Goal: Find contact information: Find contact information

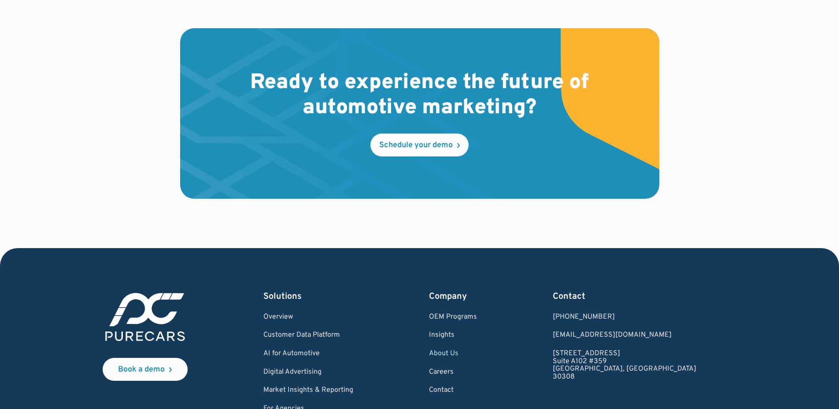
scroll to position [2592, 0]
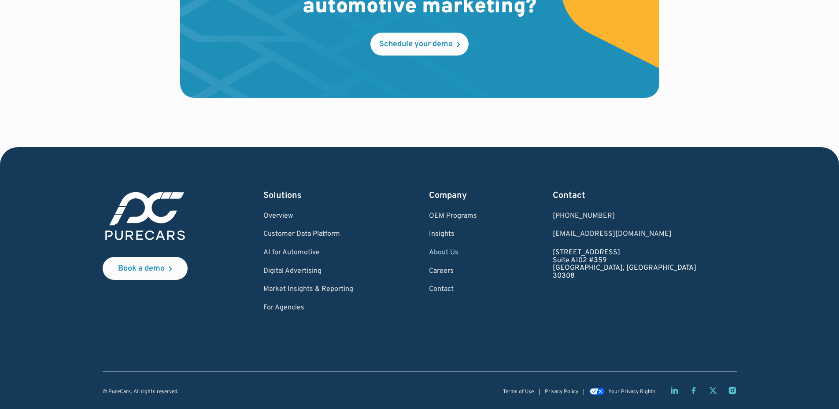
drag, startPoint x: 682, startPoint y: 252, endPoint x: 611, endPoint y: 254, distance: 71.8
click at [611, 254] on div "Book a demo Solutions Overview Customer Data Platform AI for Automotive Digital…" at bounding box center [420, 250] width 634 height 122
copy link "[STREET_ADDRESS]"
click at [631, 277] on link "[STREET_ADDRESS]" at bounding box center [624, 264] width 144 height 31
click at [655, 275] on link "[STREET_ADDRESS]" at bounding box center [624, 264] width 144 height 31
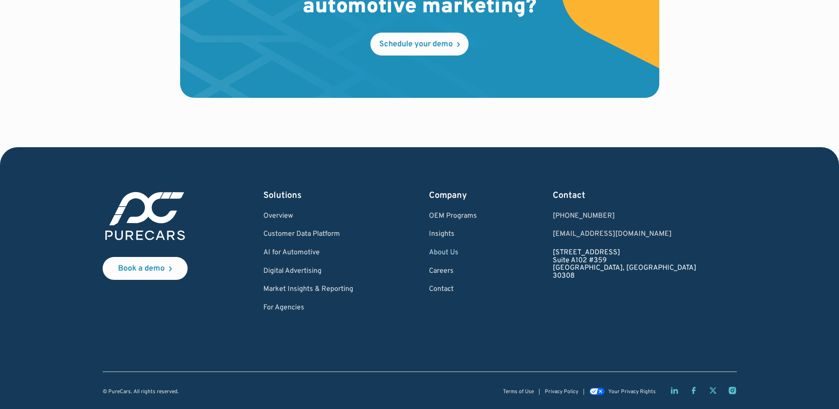
click at [643, 279] on link "[STREET_ADDRESS]" at bounding box center [624, 264] width 144 height 31
drag, startPoint x: 130, startPoint y: 392, endPoint x: 108, endPoint y: 394, distance: 22.1
click at [108, 394] on div "© PureCars. All rights reserved." at bounding box center [141, 392] width 76 height 6
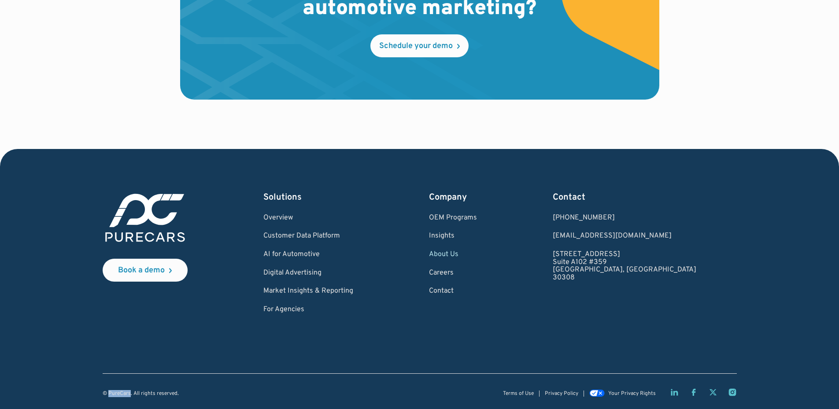
copy div "PureCars"
click at [477, 290] on link "Contact" at bounding box center [453, 291] width 48 height 8
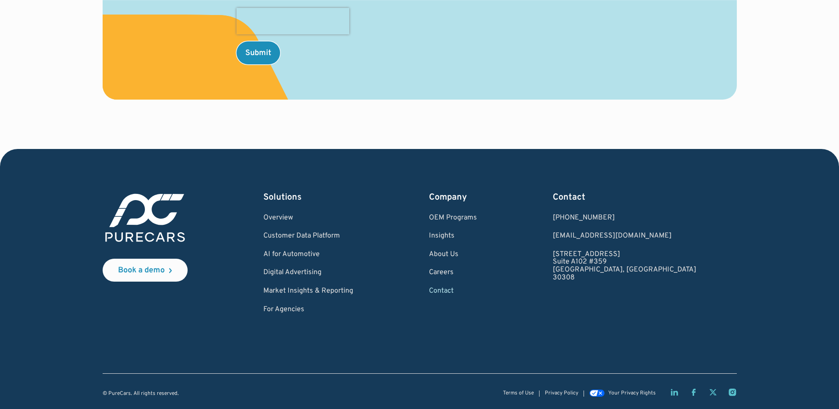
scroll to position [491, 0]
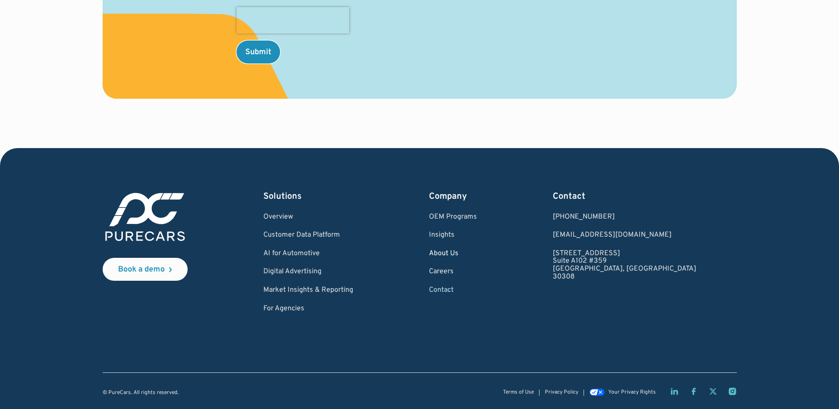
click at [473, 254] on link "About Us" at bounding box center [453, 254] width 48 height 8
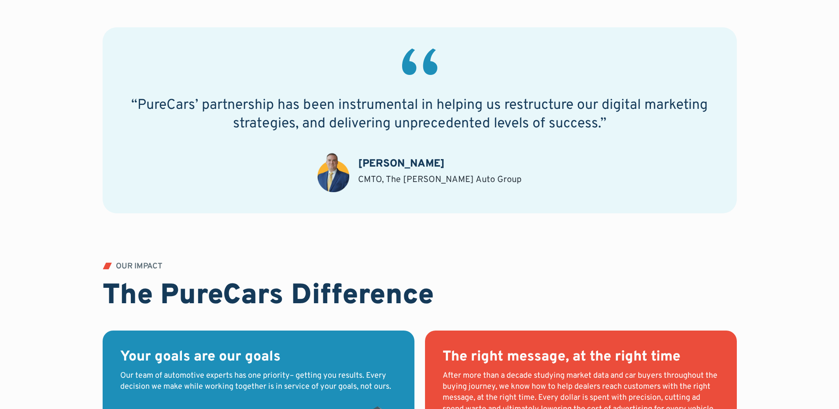
scroll to position [736, 0]
